Goal: Task Accomplishment & Management: Use online tool/utility

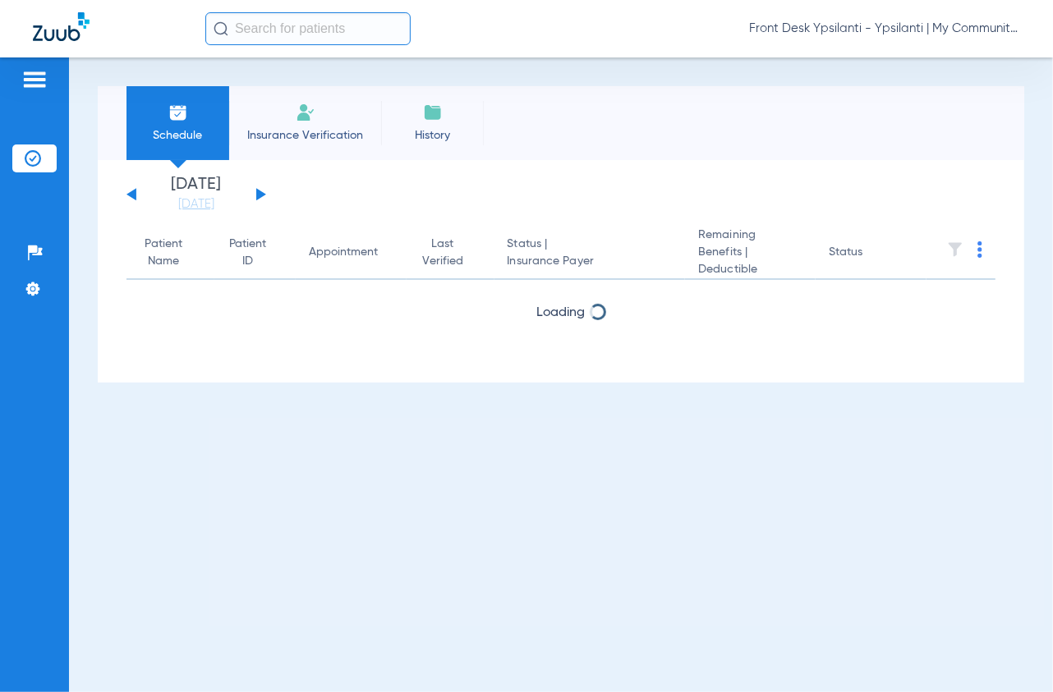
drag, startPoint x: 0, startPoint y: 0, endPoint x: 258, endPoint y: 194, distance: 322.6
click at [258, 194] on button at bounding box center [261, 194] width 10 height 12
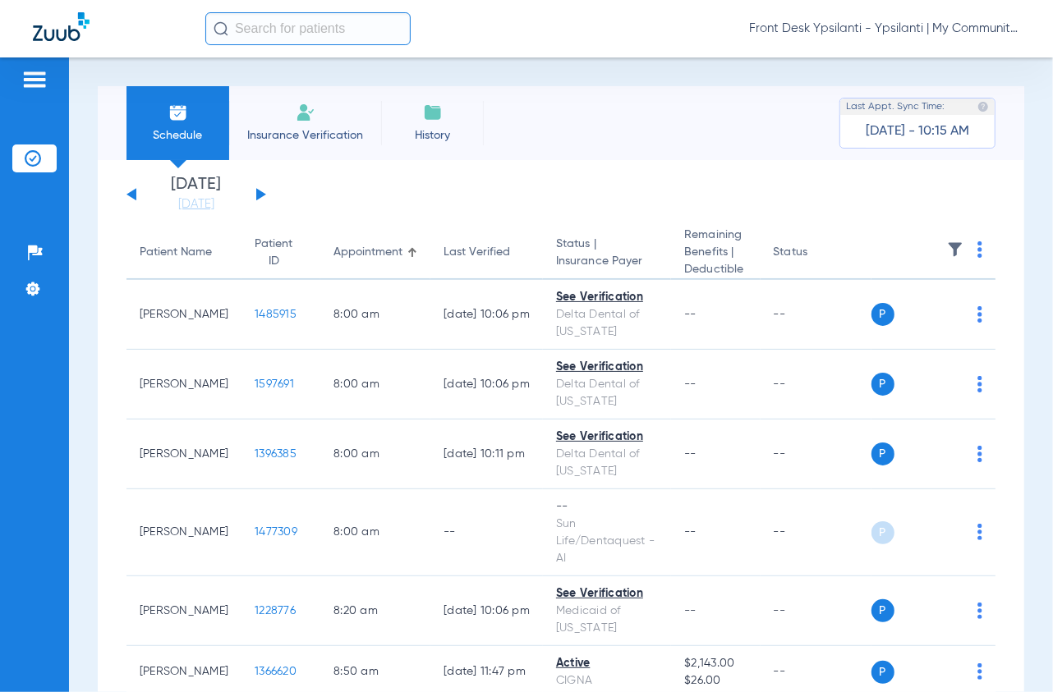
click at [977, 242] on img at bounding box center [979, 249] width 5 height 16
click at [891, 316] on span "Verify All" at bounding box center [909, 314] width 103 height 11
click at [147, 186] on li "[DATE] [DATE]" at bounding box center [196, 195] width 99 height 36
click at [129, 198] on div "[DATE] [DATE] [DATE] [DATE] [DATE] [DATE] [DATE] [DATE] [DATE] [DATE] [DATE] [D…" at bounding box center [196, 195] width 140 height 36
click at [135, 191] on button at bounding box center [131, 194] width 10 height 12
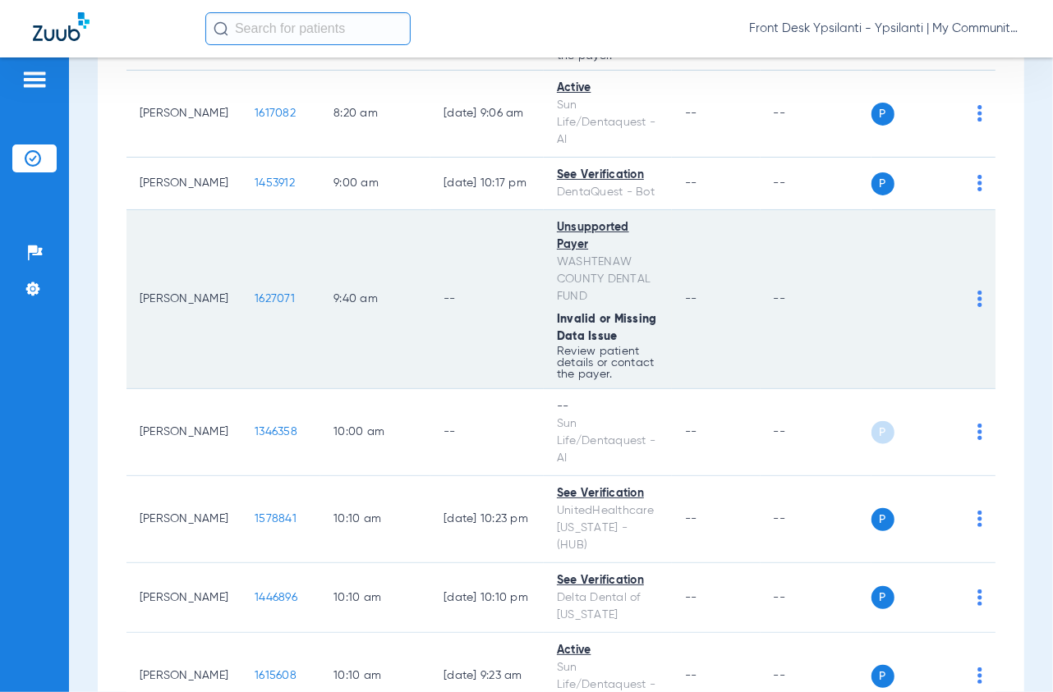
scroll to position [821, 0]
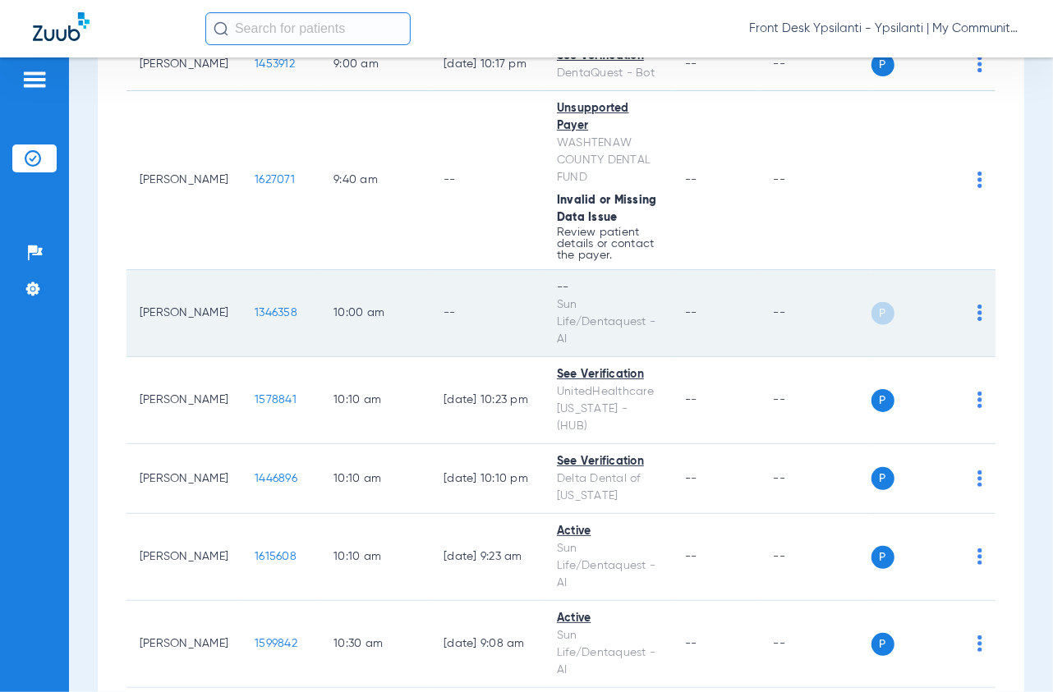
click at [255, 319] on span "1346358" at bounding box center [276, 312] width 43 height 11
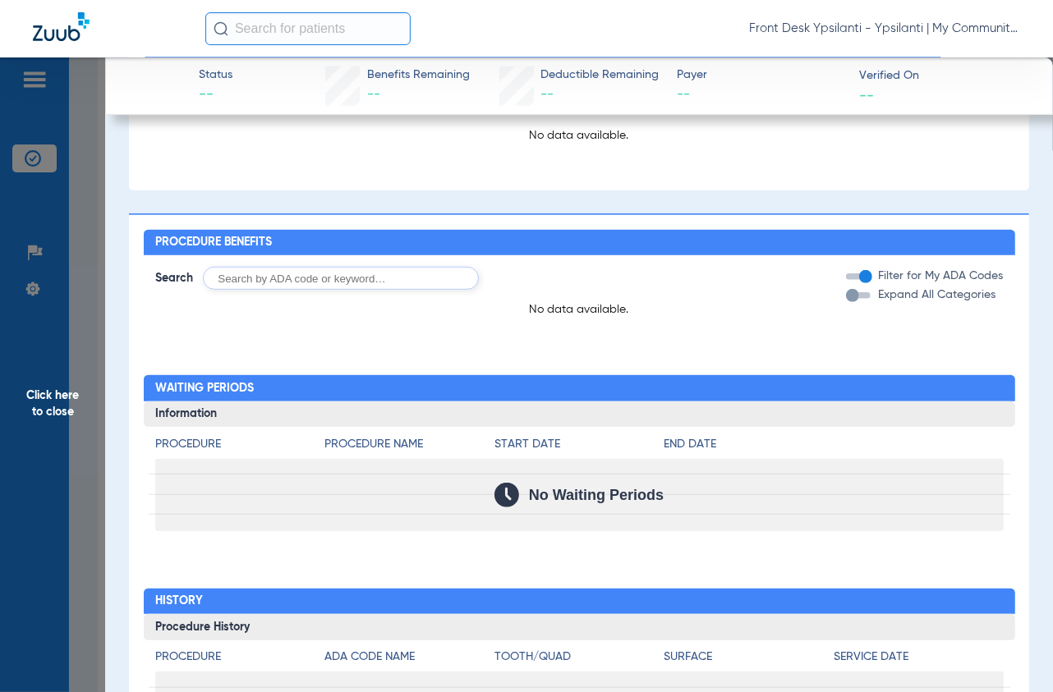
scroll to position [647, 0]
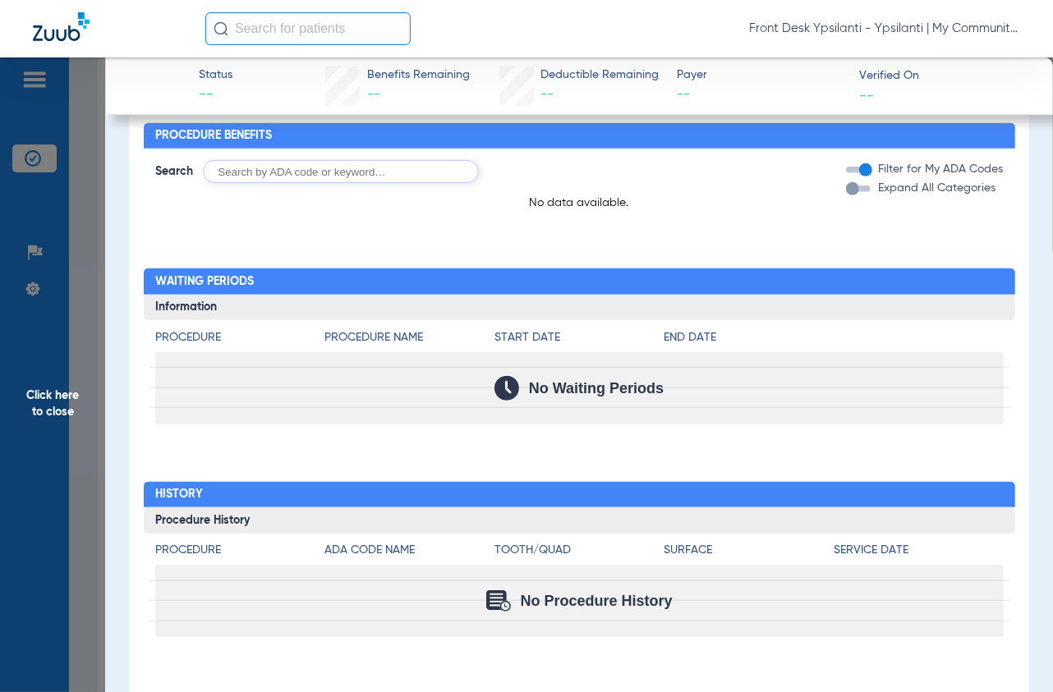
click at [71, 201] on span "Click here to close" at bounding box center [52, 403] width 105 height 692
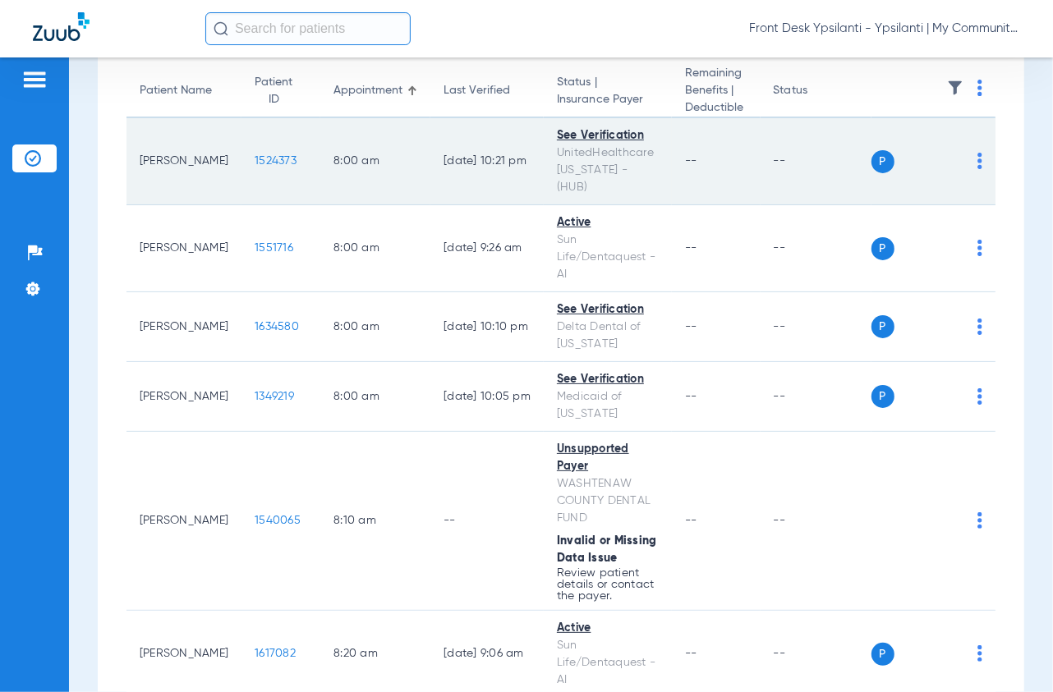
scroll to position [0, 0]
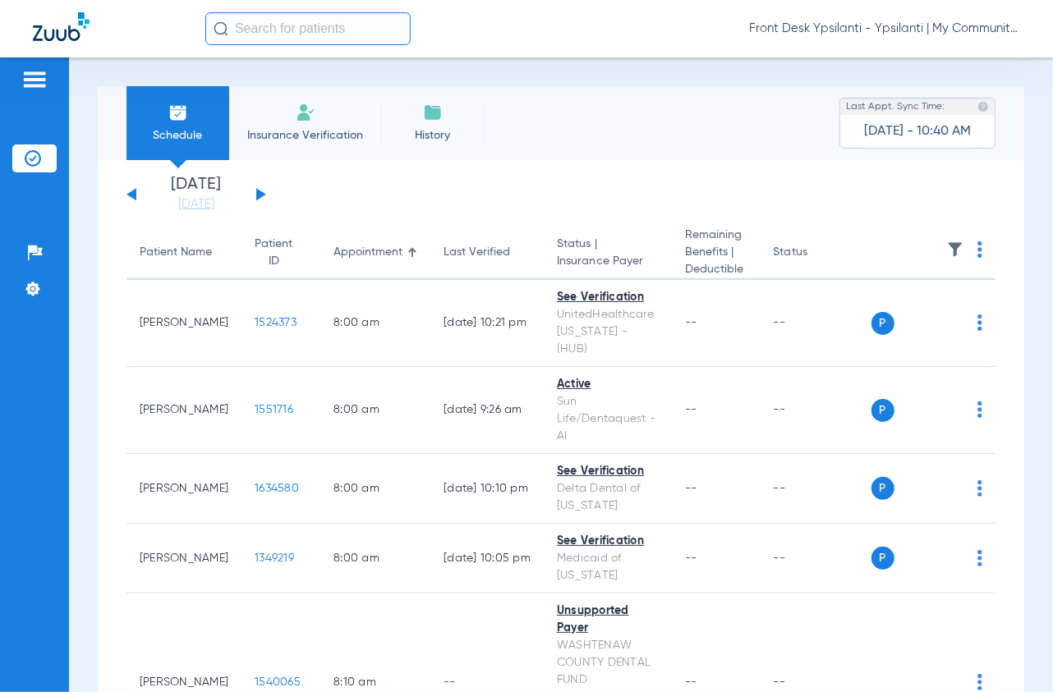
click at [254, 193] on div "[DATE] [DATE] [DATE] [DATE] [DATE] [DATE] [DATE] [DATE] [DATE] [DATE] [DATE] [D…" at bounding box center [196, 195] width 140 height 36
click at [258, 193] on button at bounding box center [261, 194] width 10 height 12
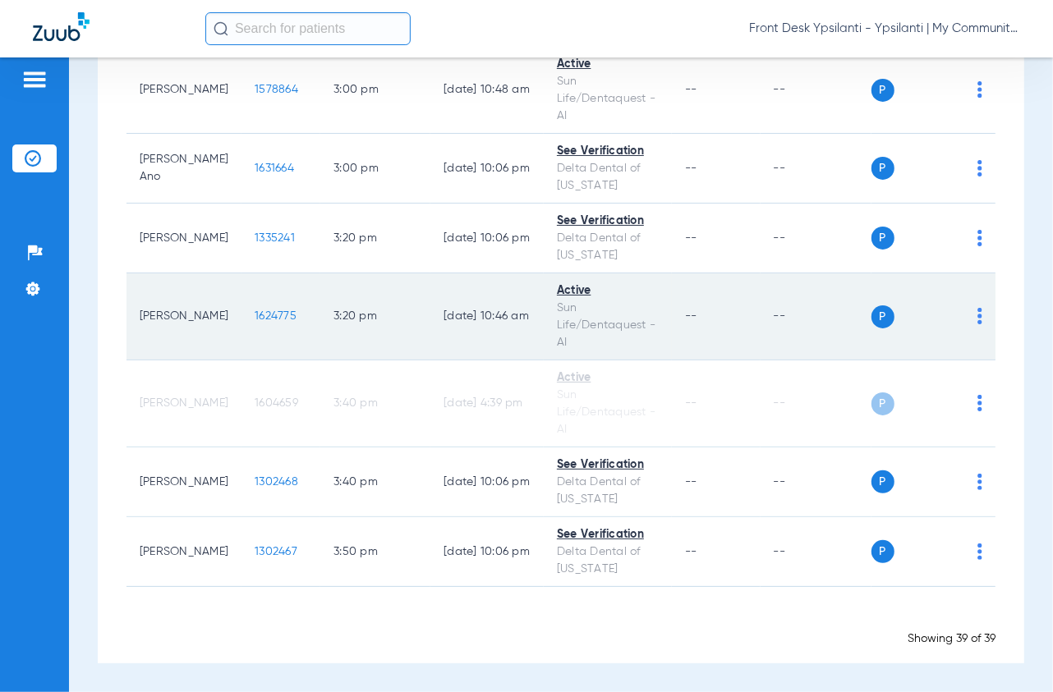
scroll to position [3263, 0]
drag, startPoint x: 257, startPoint y: 310, endPoint x: 765, endPoint y: 293, distance: 507.8
click at [257, 310] on td "1624775" at bounding box center [280, 316] width 79 height 87
click at [264, 320] on span "1624775" at bounding box center [276, 315] width 42 height 11
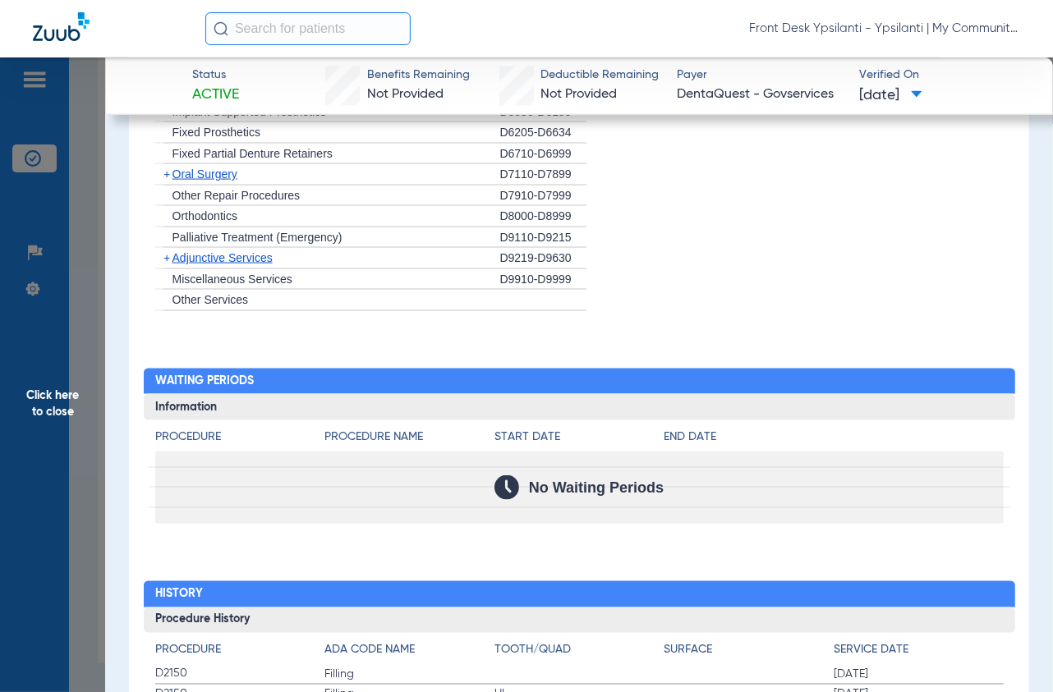
scroll to position [1330, 0]
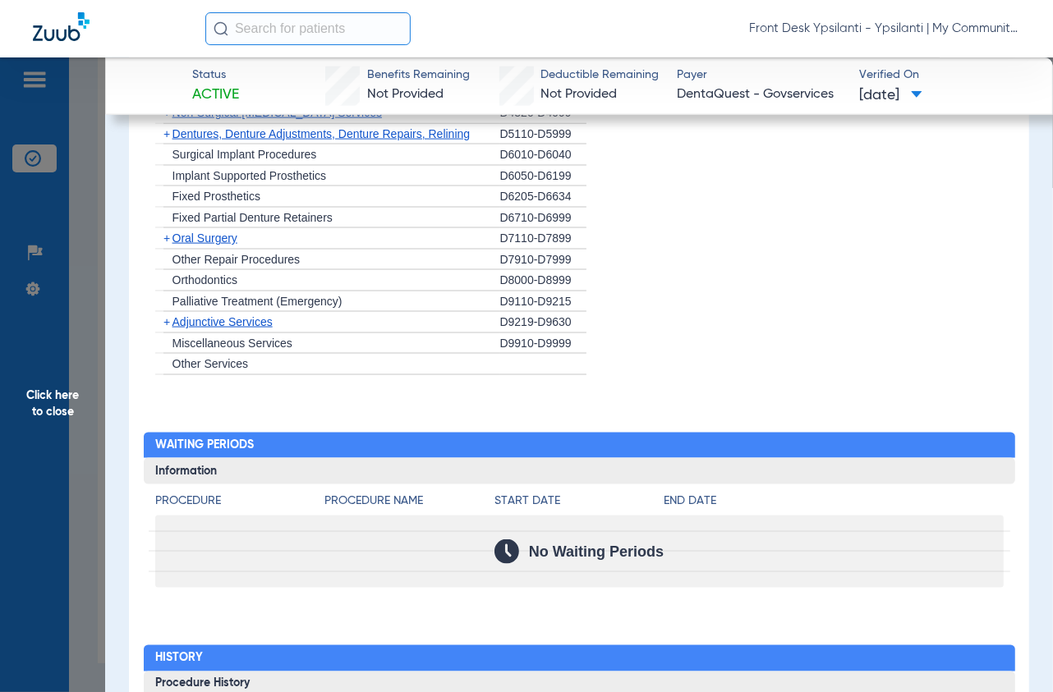
click at [76, 175] on span "Click here to close" at bounding box center [52, 403] width 105 height 692
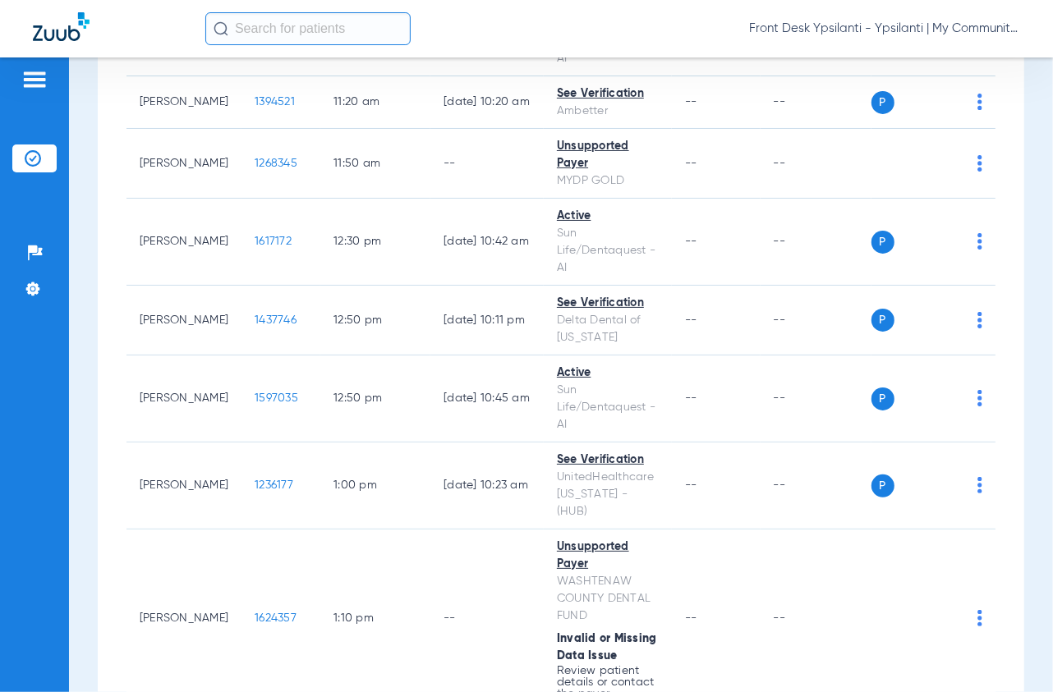
scroll to position [1550, 0]
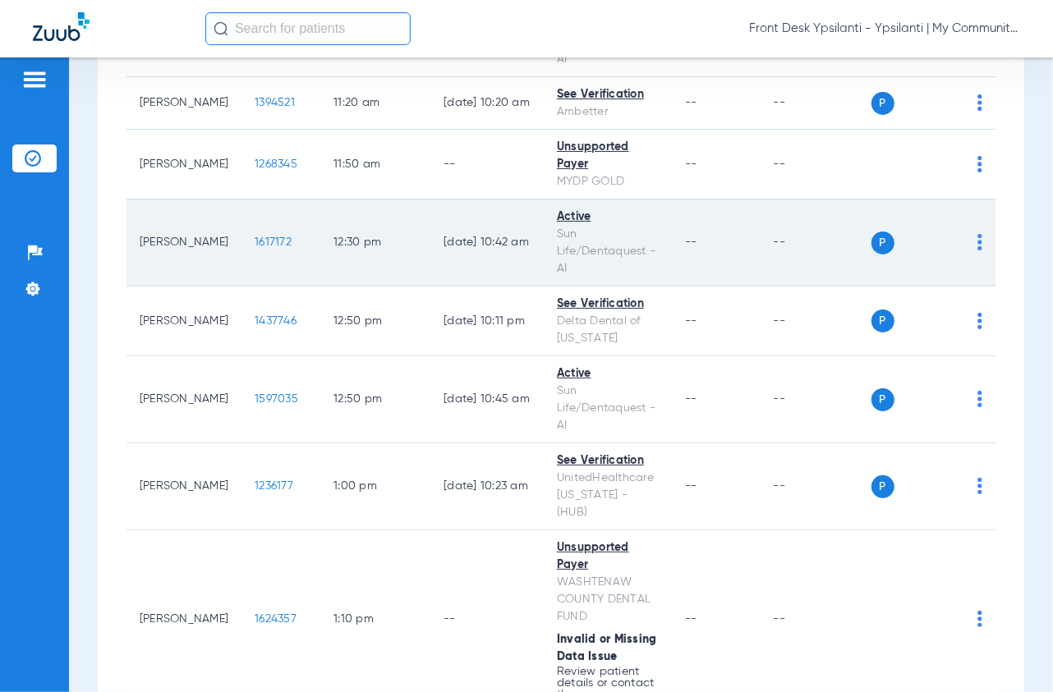
click at [255, 248] on span "1617172" at bounding box center [273, 241] width 37 height 11
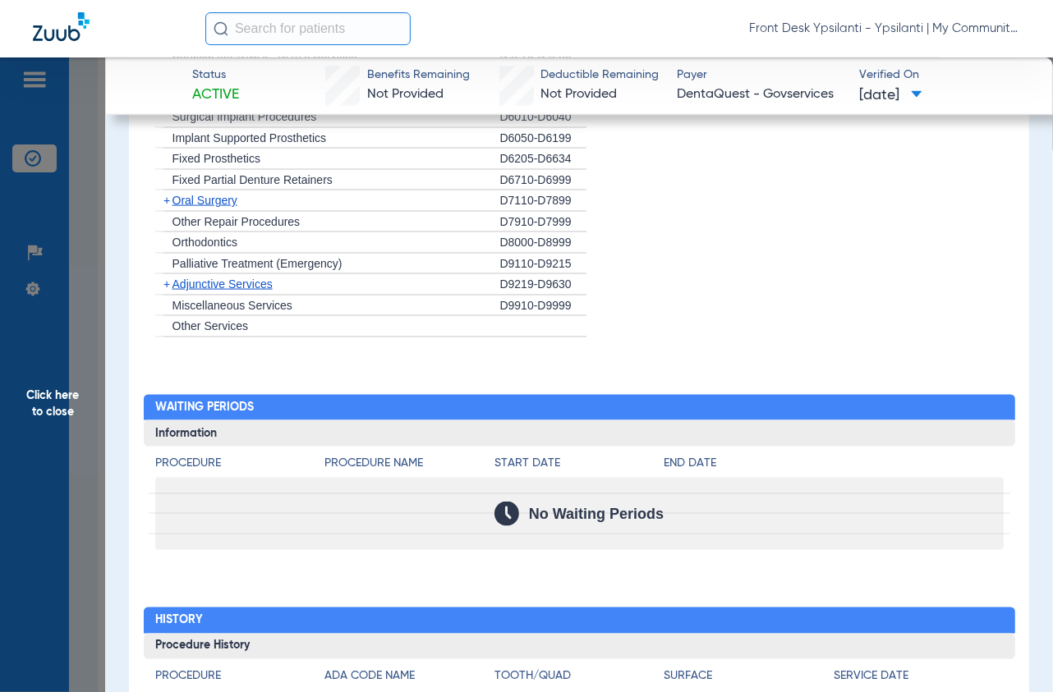
scroll to position [1505, 0]
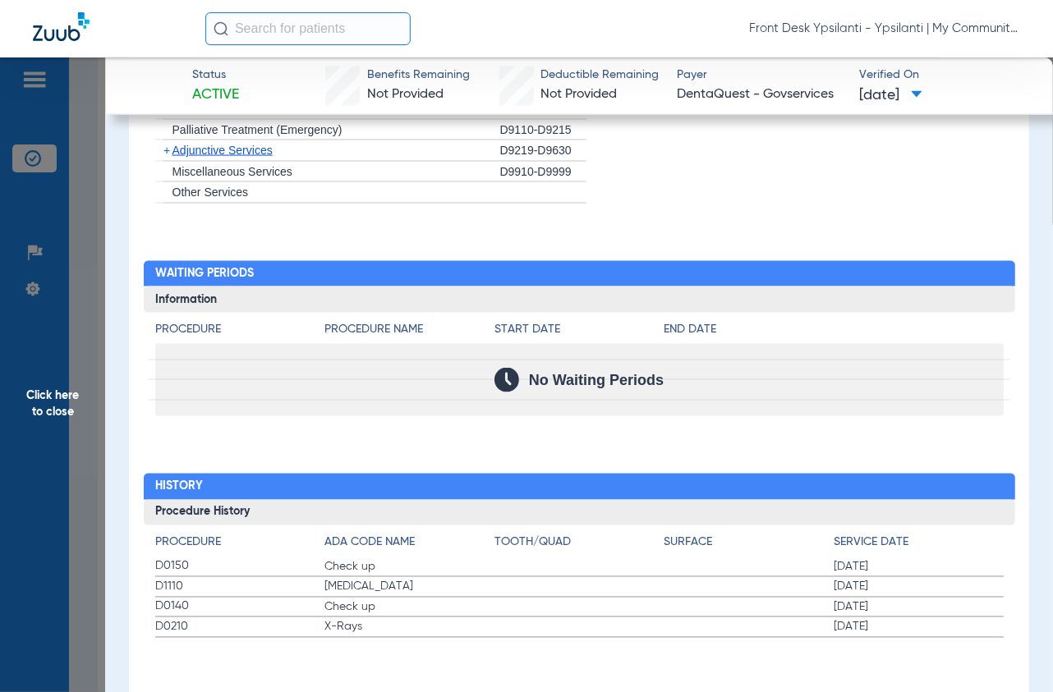
click at [71, 229] on span "Click here to close" at bounding box center [52, 403] width 105 height 692
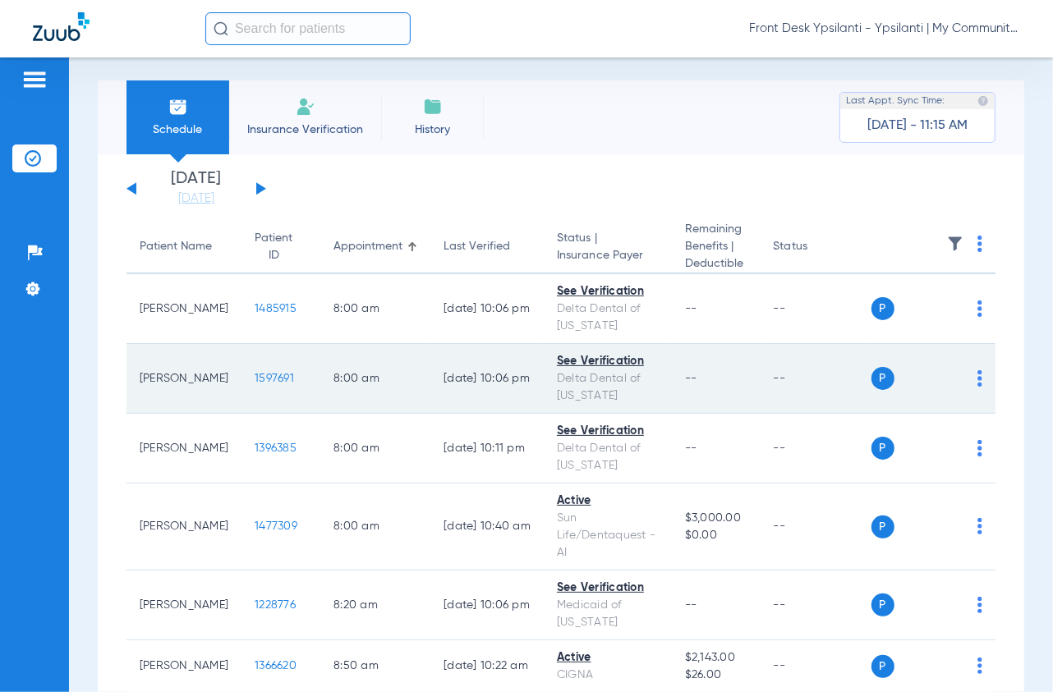
scroll to position [0, 0]
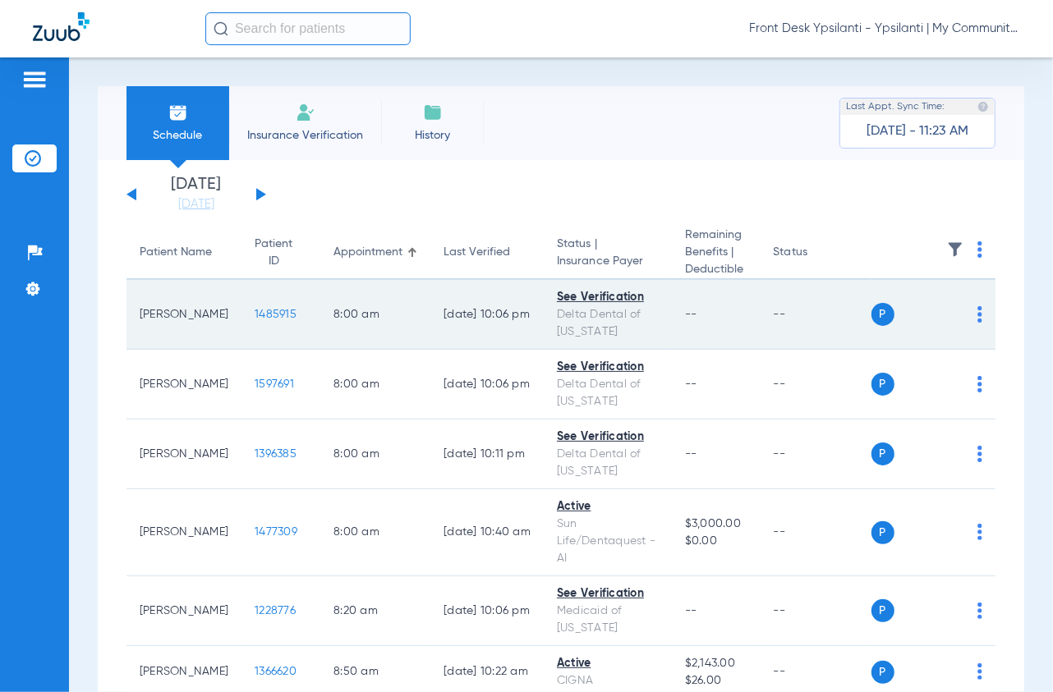
click at [255, 319] on span "1485915" at bounding box center [276, 314] width 42 height 11
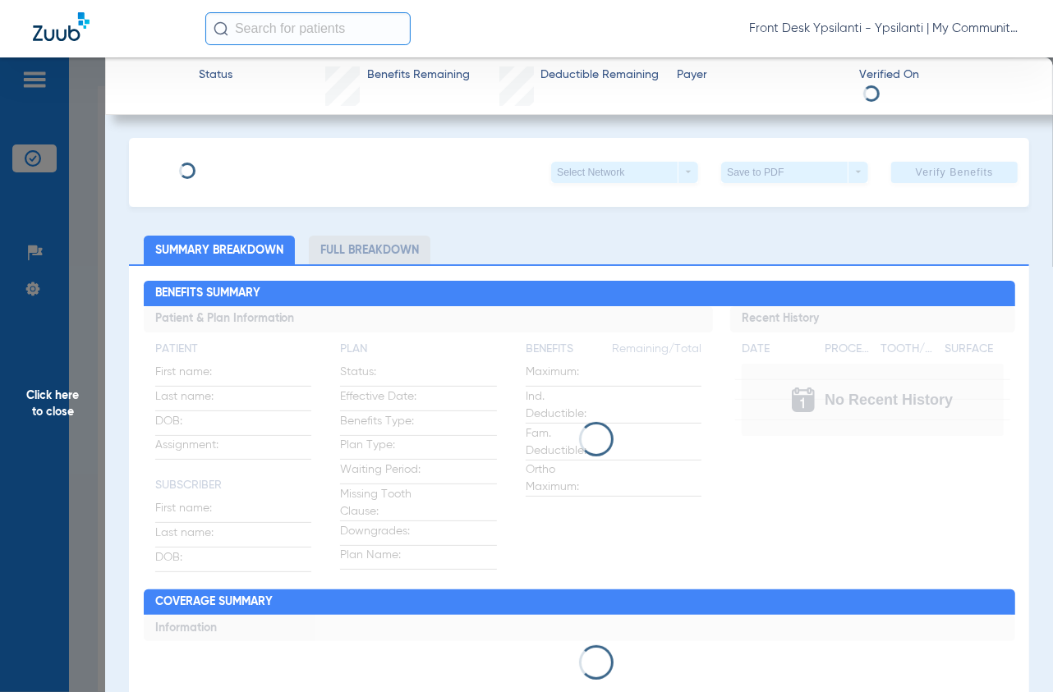
click at [250, 318] on app-loading-indicator at bounding box center [579, 439] width 871 height 266
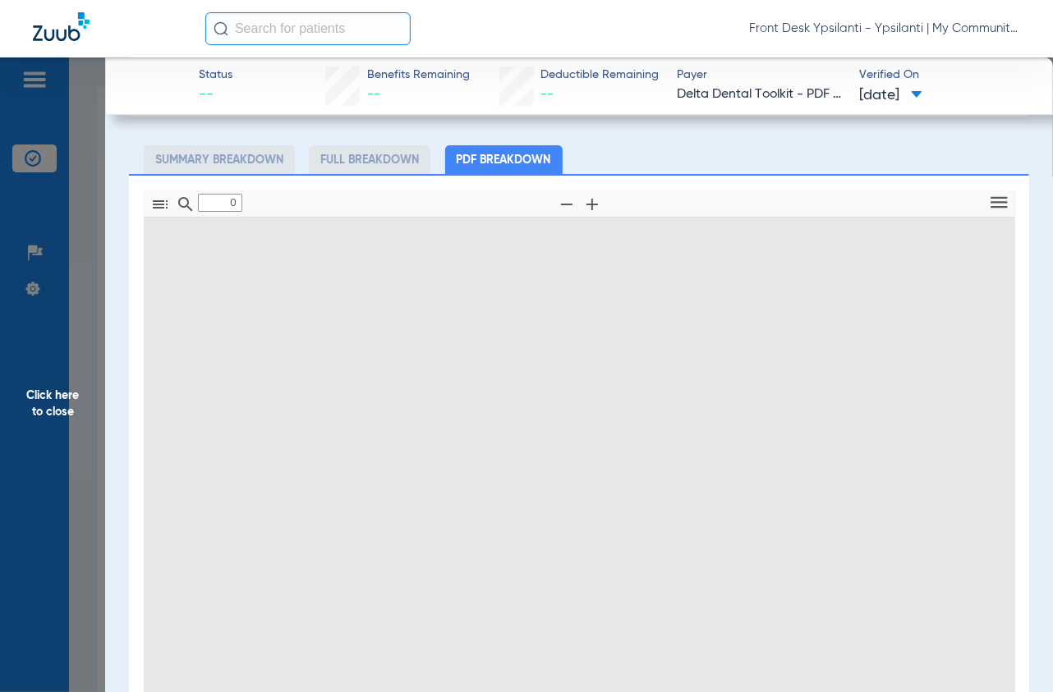
type input "1"
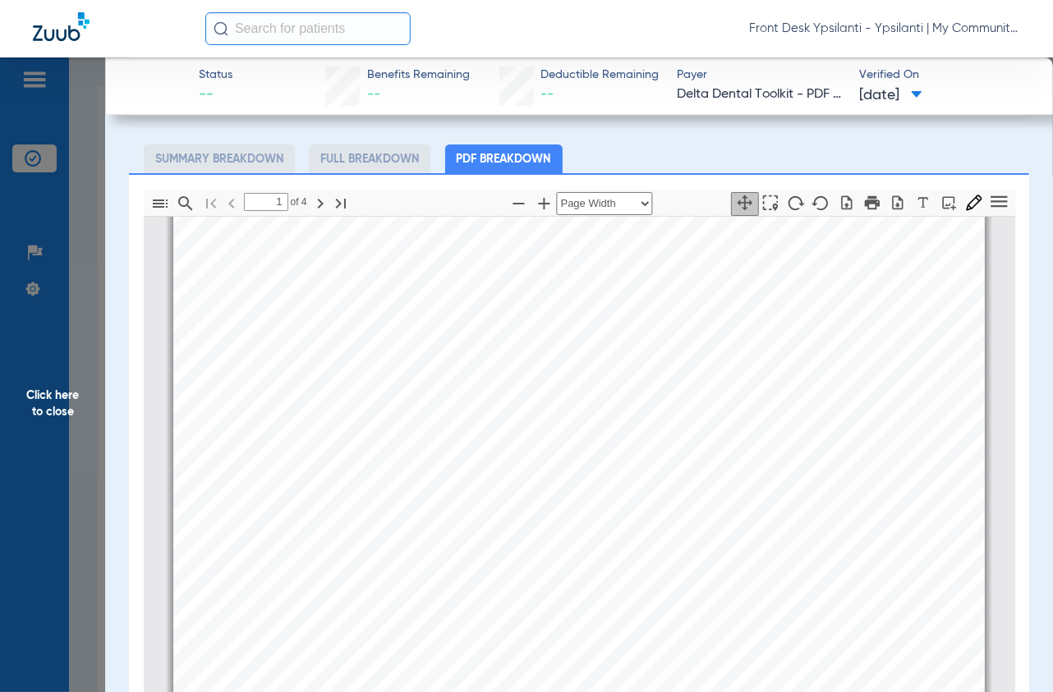
scroll to position [372, 0]
click at [97, 263] on span "Click here to close" at bounding box center [52, 403] width 105 height 692
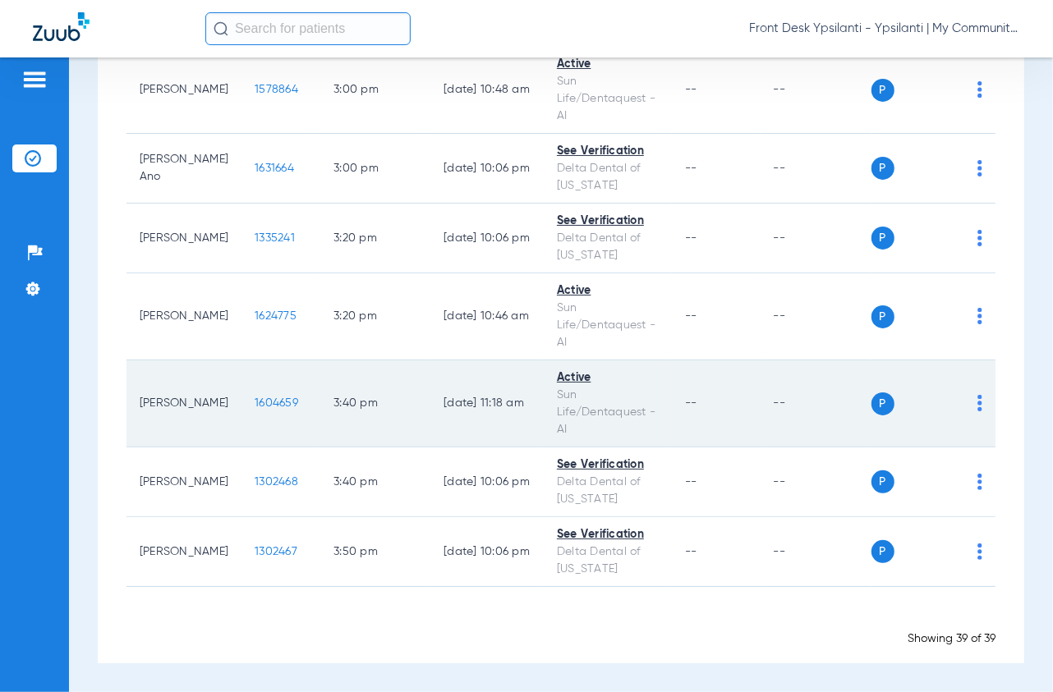
scroll to position [3263, 0]
